Goal: Communication & Community: Answer question/provide support

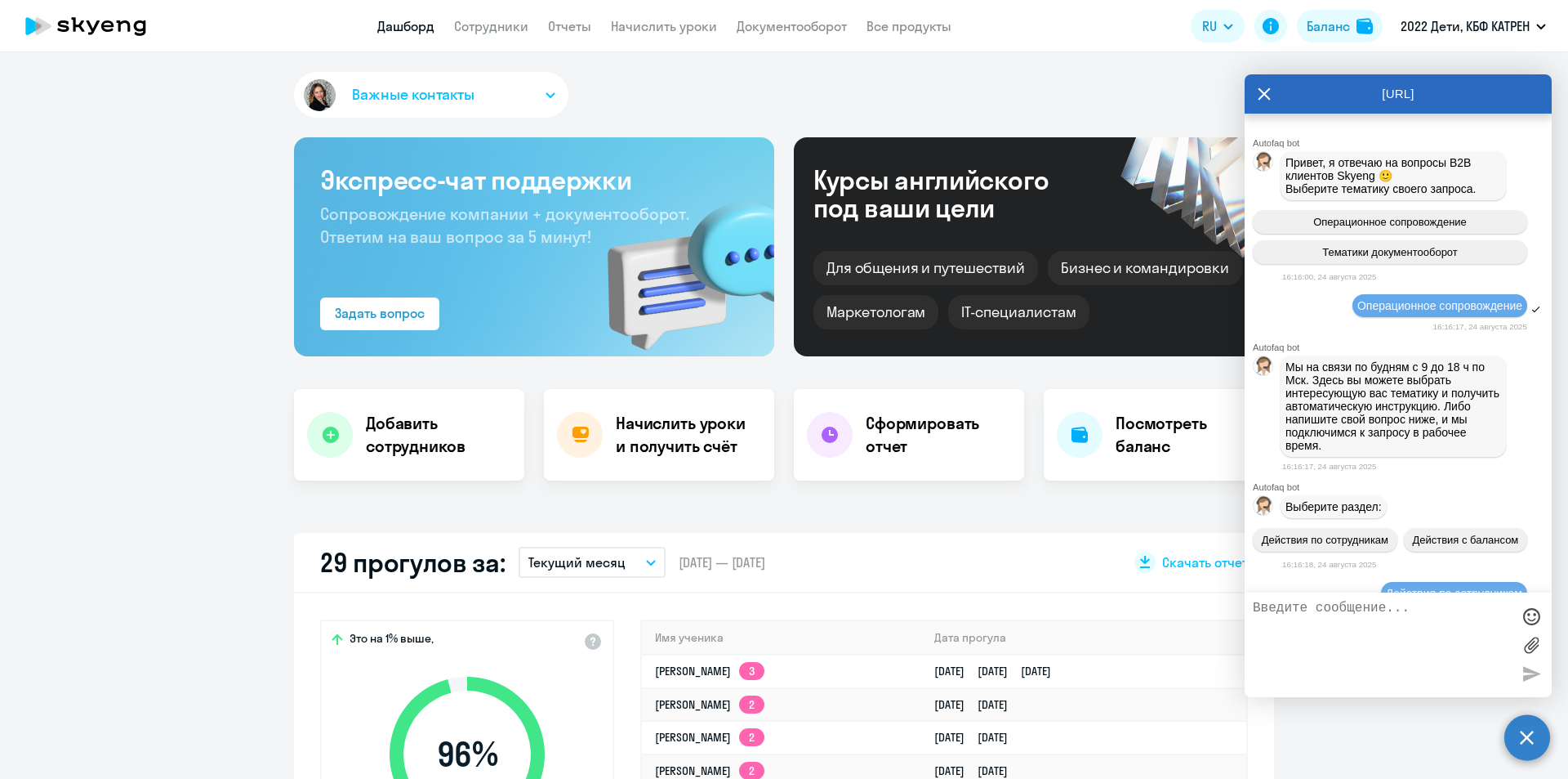
select select "30"
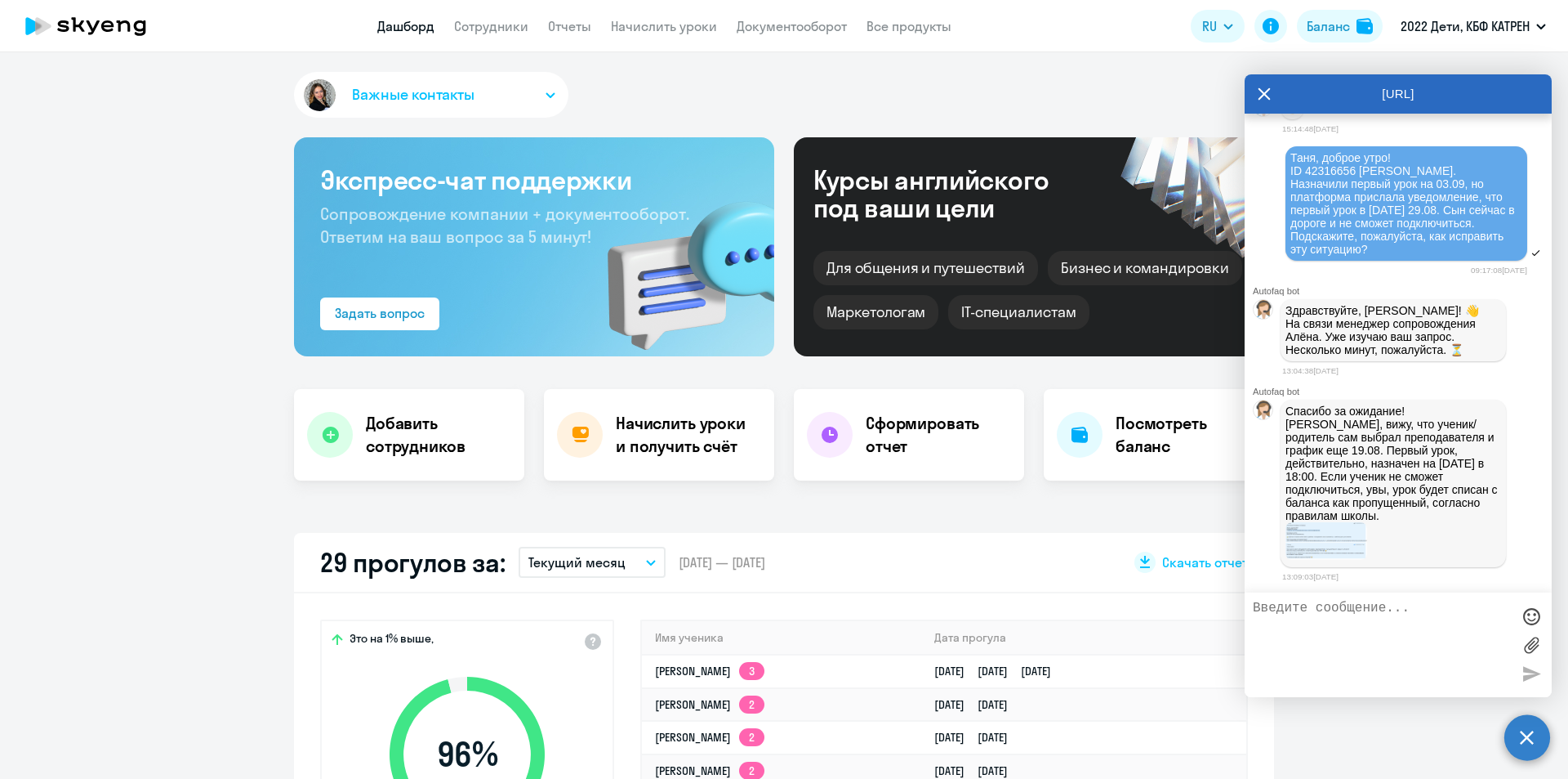
scroll to position [12017, 0]
drag, startPoint x: 1393, startPoint y: 488, endPoint x: 1428, endPoint y: 516, distance: 44.8
click at [1428, 516] on p "Спасибо за ожидание! [PERSON_NAME], вижу, что ученик/родитель сам выбрал препод…" at bounding box center [1392, 463] width 216 height 118
copy p "урок будет списан с баланса как пропущенный, согласно правилам школы"
click at [1447, 624] on textarea at bounding box center [1381, 645] width 258 height 88
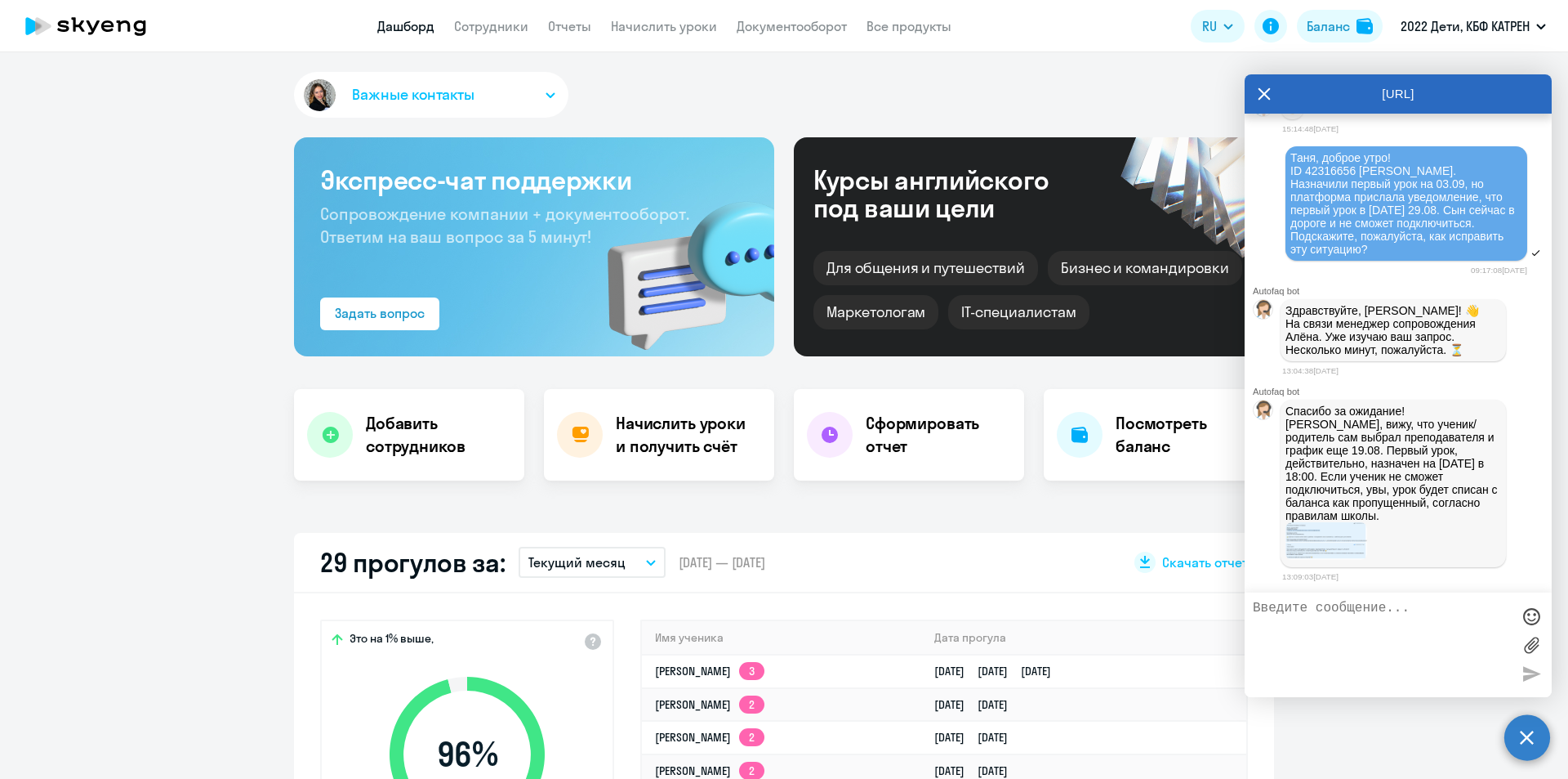
click at [1369, 490] on p "Спасибо за ожидание! [PERSON_NAME], вижу, что ученик/родитель сам выбрал препод…" at bounding box center [1392, 463] width 216 height 118
drag, startPoint x: 1328, startPoint y: 479, endPoint x: 1434, endPoint y: 515, distance: 111.9
click at [1434, 515] on p "Спасибо за ожидание! [PERSON_NAME], вижу, что ученик/родитель сам выбрал препод…" at bounding box center [1392, 463] width 216 height 118
click at [1366, 630] on textarea at bounding box center [1381, 645] width 258 height 88
click at [1373, 620] on textarea at bounding box center [1381, 645] width 258 height 88
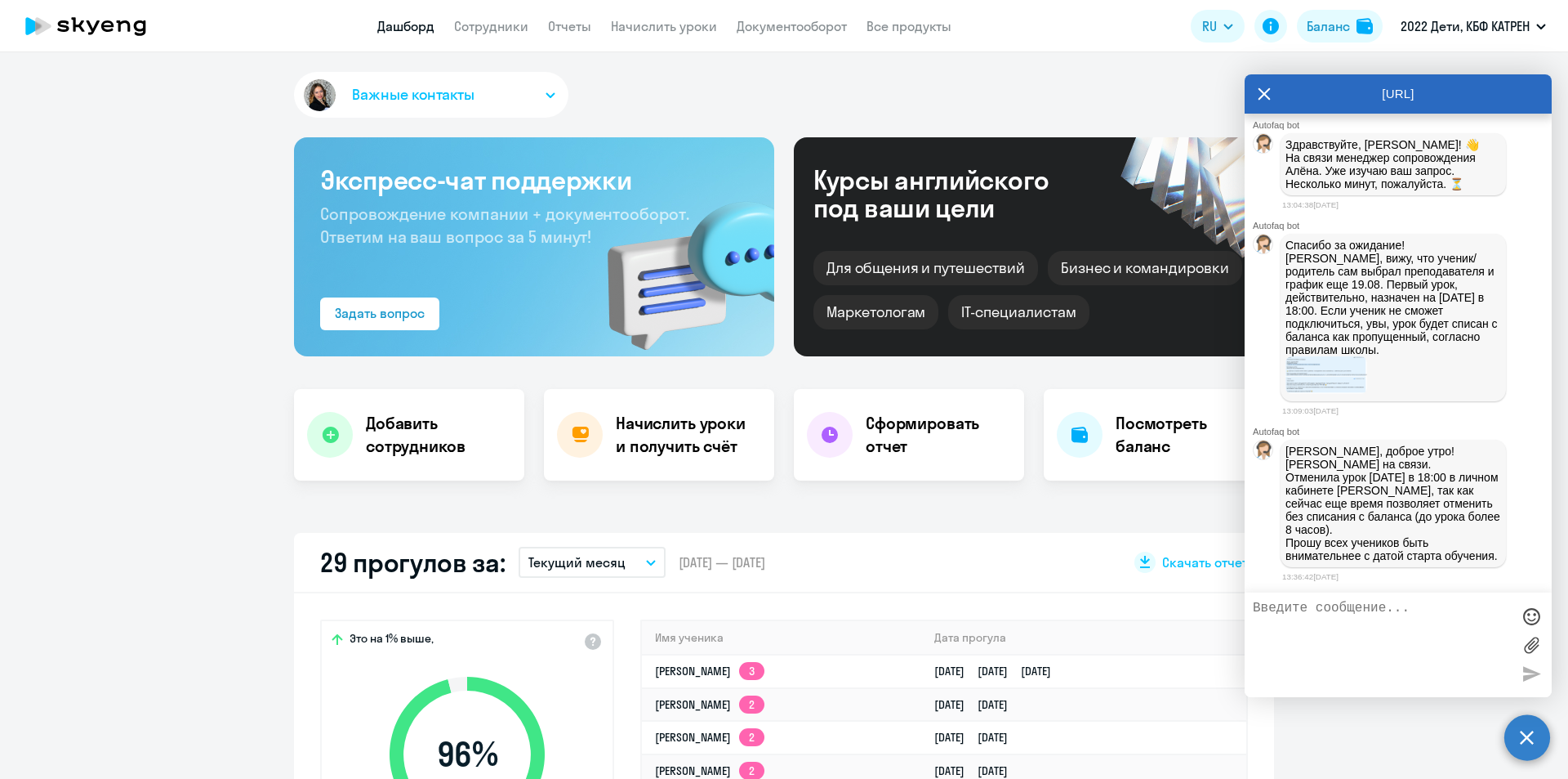
scroll to position [12196, 0]
click at [1356, 617] on textarea at bounding box center [1381, 645] width 258 height 88
drag, startPoint x: 1335, startPoint y: 609, endPoint x: 1254, endPoint y: 605, distance: 81.1
click at [1254, 605] on textarea "Благодарю" at bounding box center [1381, 645] width 258 height 88
type textarea "[PERSON_NAME], спасибо!"
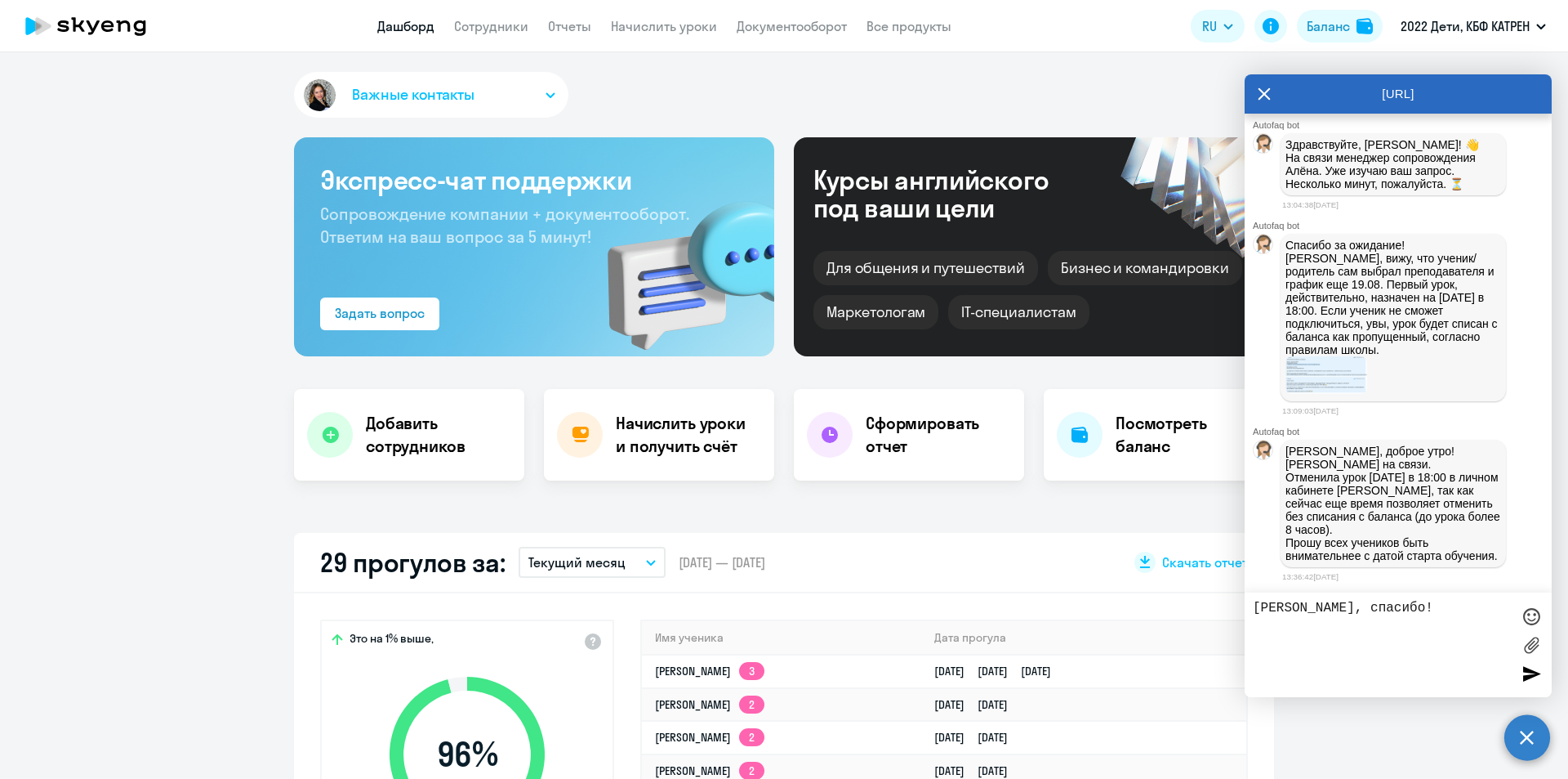
click at [1531, 676] on div at bounding box center [1532, 673] width 25 height 25
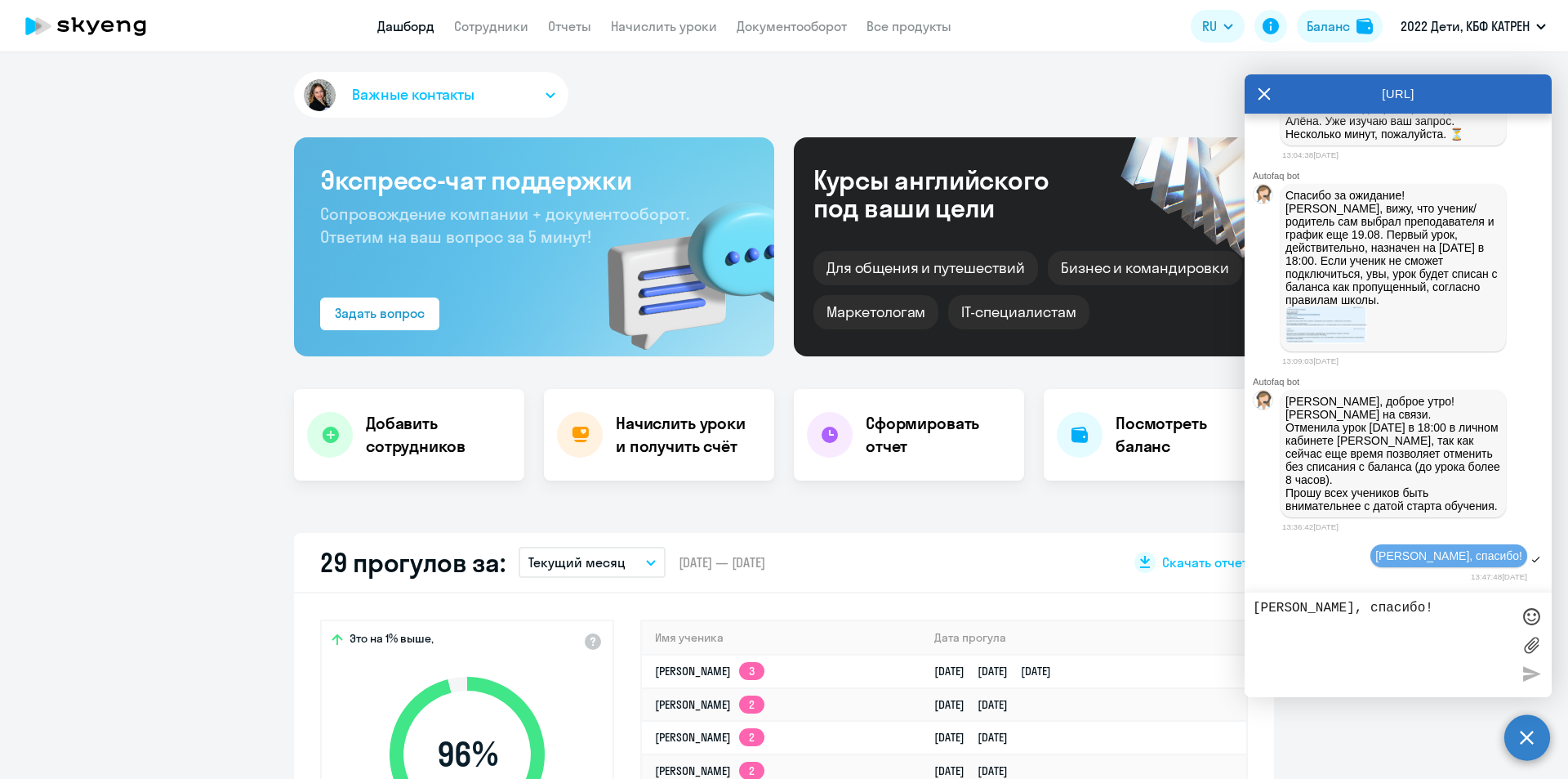
scroll to position [12246, 0]
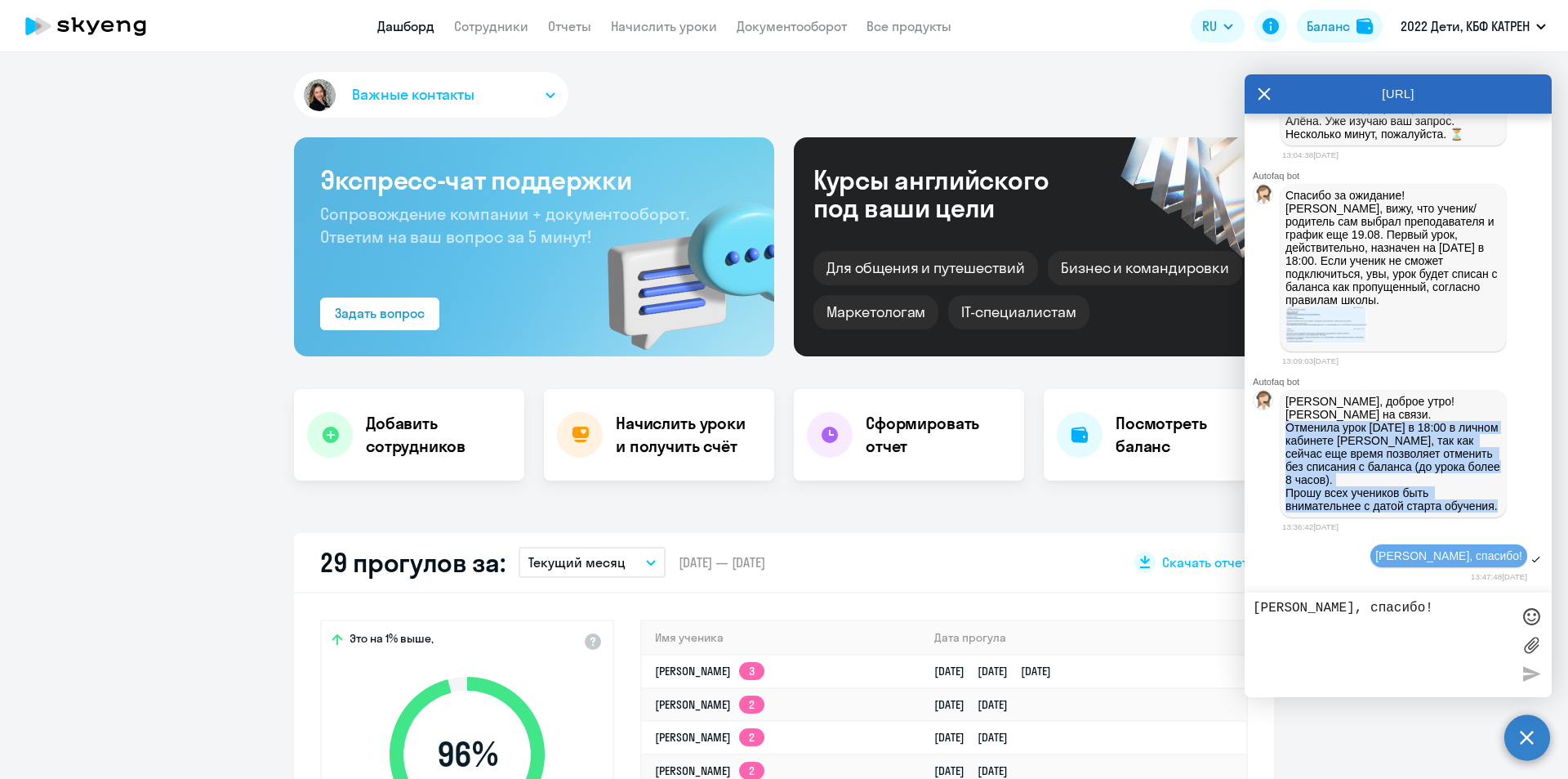
drag, startPoint x: 1288, startPoint y: 416, endPoint x: 1437, endPoint y: 505, distance: 173.6
click at [1437, 505] on p "[PERSON_NAME], доброе утро! [PERSON_NAME] на связи. Отменила урок [DATE] в 18:0…" at bounding box center [1392, 453] width 216 height 118
copy p "Отменила урок [DATE] в 18:00 в личном кабинете [PERSON_NAME], так как сейчас ещ…"
